Goal: Task Accomplishment & Management: Use online tool/utility

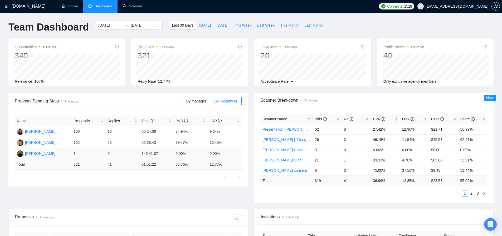
click at [39, 152] on div "[PERSON_NAME]" at bounding box center [40, 154] width 30 height 6
click at [136, 5] on link "Scanner" at bounding box center [132, 6] width 19 height 4
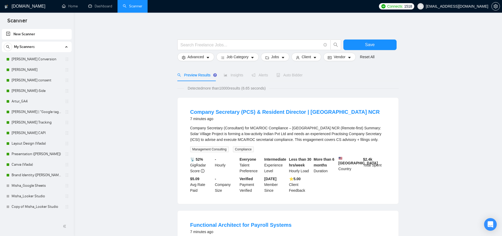
click at [38, 59] on link "[PERSON_NAME] Conversion" at bounding box center [37, 59] width 50 height 11
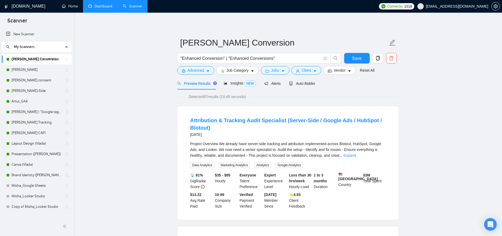
click at [108, 7] on link "Dashboard" at bounding box center [100, 6] width 24 height 4
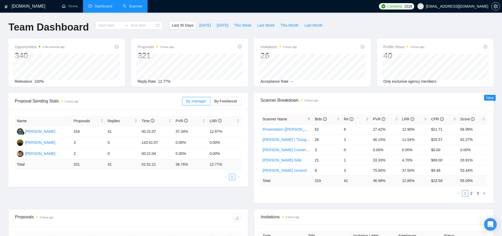
type input "[DATE]"
click at [222, 93] on div "By manager By Freelancer" at bounding box center [211, 101] width 59 height 17
click at [224, 102] on span "By Freelancer" at bounding box center [225, 101] width 23 height 4
click at [210, 102] on input "By Freelancer" at bounding box center [210, 102] width 0 height 0
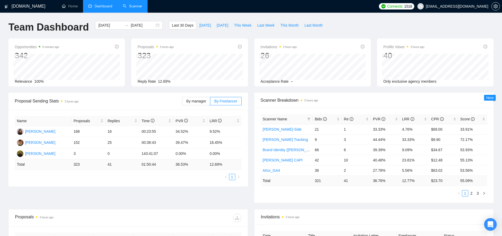
click at [135, 4] on link "Scanner" at bounding box center [132, 6] width 19 height 4
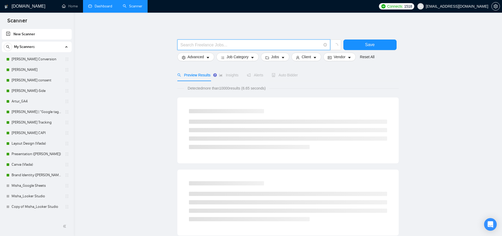
click at [195, 46] on input "text" at bounding box center [250, 45] width 141 height 7
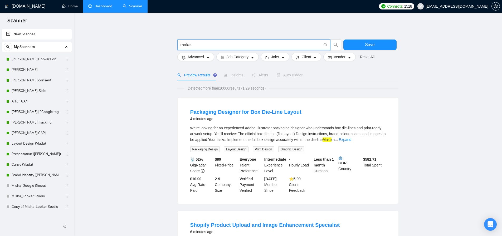
click at [200, 45] on input "make" at bounding box center [250, 45] width 141 height 7
type input "8n8"
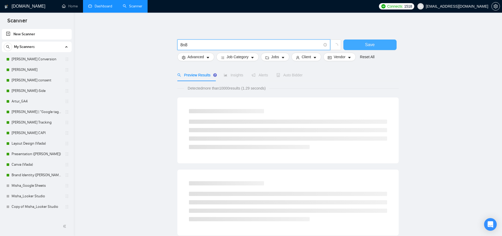
click at [376, 44] on button "Save" at bounding box center [369, 44] width 53 height 11
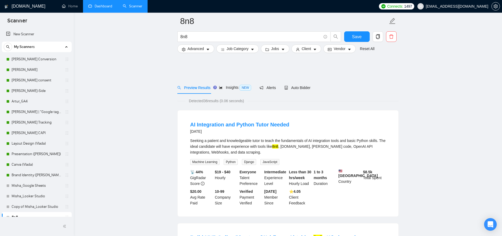
scroll to position [36, 0]
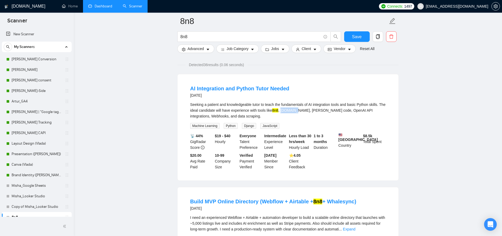
drag, startPoint x: 302, startPoint y: 110, endPoint x: 319, endPoint y: 111, distance: 16.9
click at [319, 111] on div "Seeking a patient and knowledgeable tutor to teach the fundamentals of AI integ…" at bounding box center [287, 110] width 195 height 17
copy div "[DOMAIN_NAME]"
click at [208, 34] on input "8n8" at bounding box center [250, 36] width 141 height 7
paste input "[DOMAIN_NAME]"
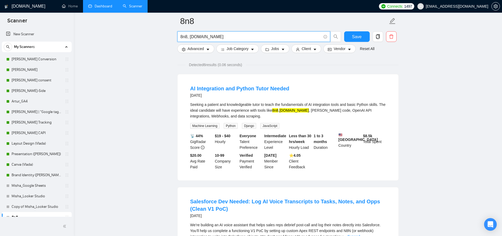
click at [189, 38] on input "8n8, [DOMAIN_NAME]" at bounding box center [250, 36] width 141 height 7
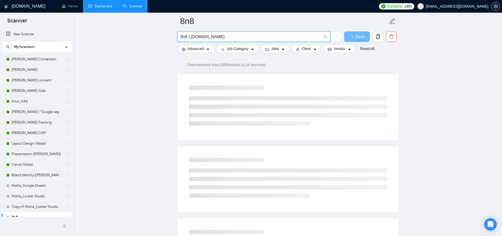
type input "8n8 | [DOMAIN_NAME]"
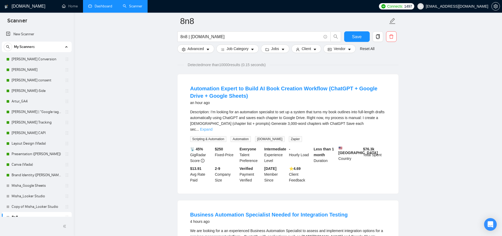
click at [212, 127] on link "Expand" at bounding box center [206, 129] width 12 height 4
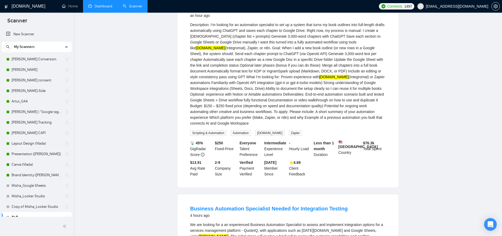
scroll to position [0, 0]
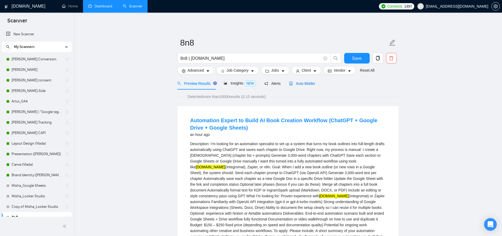
click at [312, 81] on div "Auto Bidder" at bounding box center [302, 84] width 26 height 6
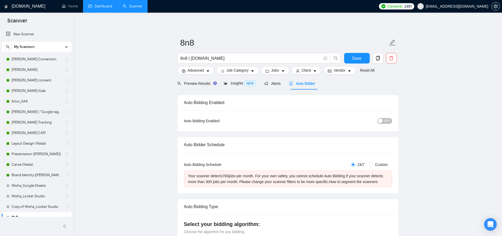
scroll to position [3, 0]
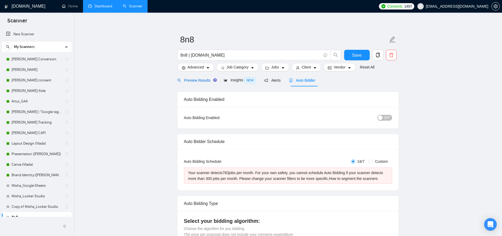
click at [193, 82] on span "Preview Results" at bounding box center [196, 80] width 38 height 4
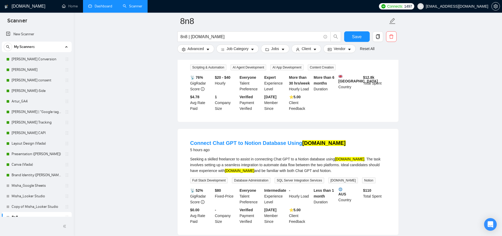
scroll to position [346, 0]
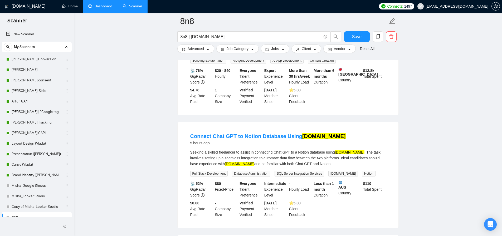
click at [332, 159] on div "Seeking a skilled freelancer to assist in connecting Chat GPT to a Notion datab…" at bounding box center [287, 157] width 195 height 17
drag, startPoint x: 335, startPoint y: 162, endPoint x: 183, endPoint y: 150, distance: 151.9
click at [184, 149] on li "Connect Chat GPT to Notion Database Using [DOMAIN_NAME] 5 hours ago Seeking a s…" at bounding box center [288, 174] width 208 height 93
click at [239, 157] on div "Seeking a skilled freelancer to assist in connecting Chat GPT to a Notion datab…" at bounding box center [287, 157] width 195 height 17
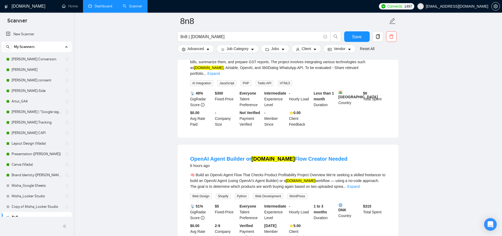
scroll to position [622, 0]
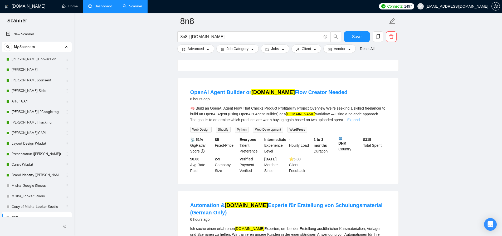
click at [359, 118] on link "Expand" at bounding box center [353, 120] width 12 height 4
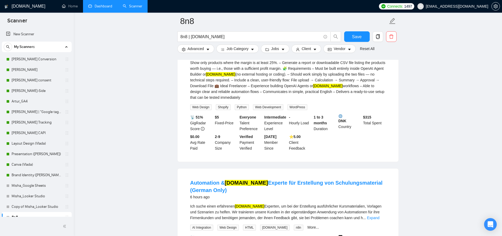
scroll to position [773, 0]
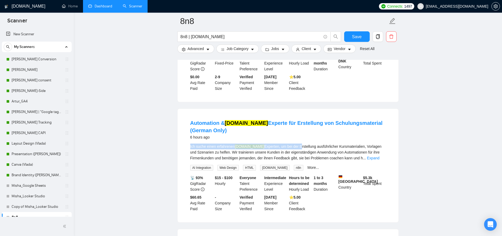
drag, startPoint x: 200, startPoint y: 140, endPoint x: 293, endPoint y: 142, distance: 93.5
click at [293, 142] on li "Automation & [DOMAIN_NAME] Experte für Erstellung von Schulungsmaterial (German…" at bounding box center [288, 165] width 208 height 101
click at [288, 143] on div "Ich suche einen erfahrenen [DOMAIN_NAME] Experten, um bei der Erstellung ausfüh…" at bounding box center [287, 151] width 195 height 17
click at [71, 8] on link "Home" at bounding box center [70, 6] width 16 height 4
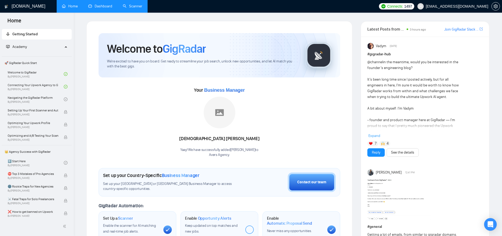
click at [133, 6] on link "Scanner" at bounding box center [132, 6] width 19 height 4
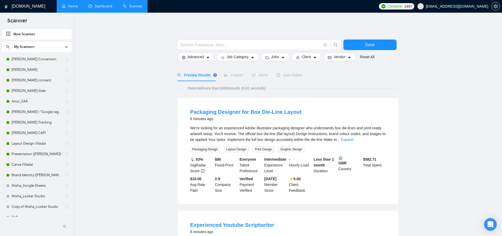
scroll to position [467, 0]
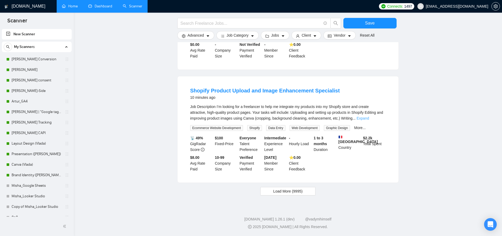
click at [369, 119] on link "Expand" at bounding box center [362, 118] width 12 height 4
